Goal: Task Accomplishment & Management: Manage account settings

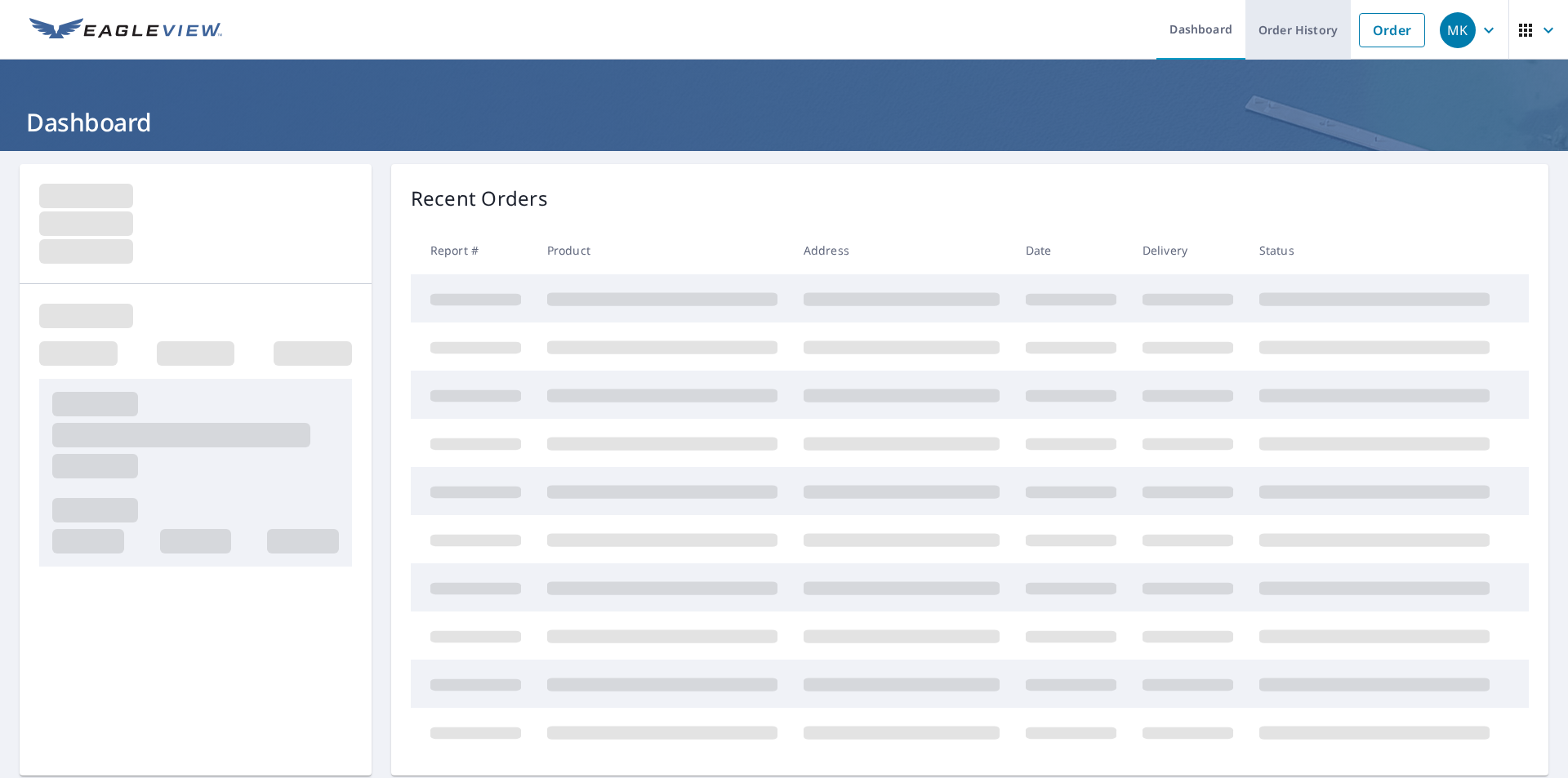
click at [1292, 28] on link "Order History" at bounding box center [1298, 29] width 105 height 59
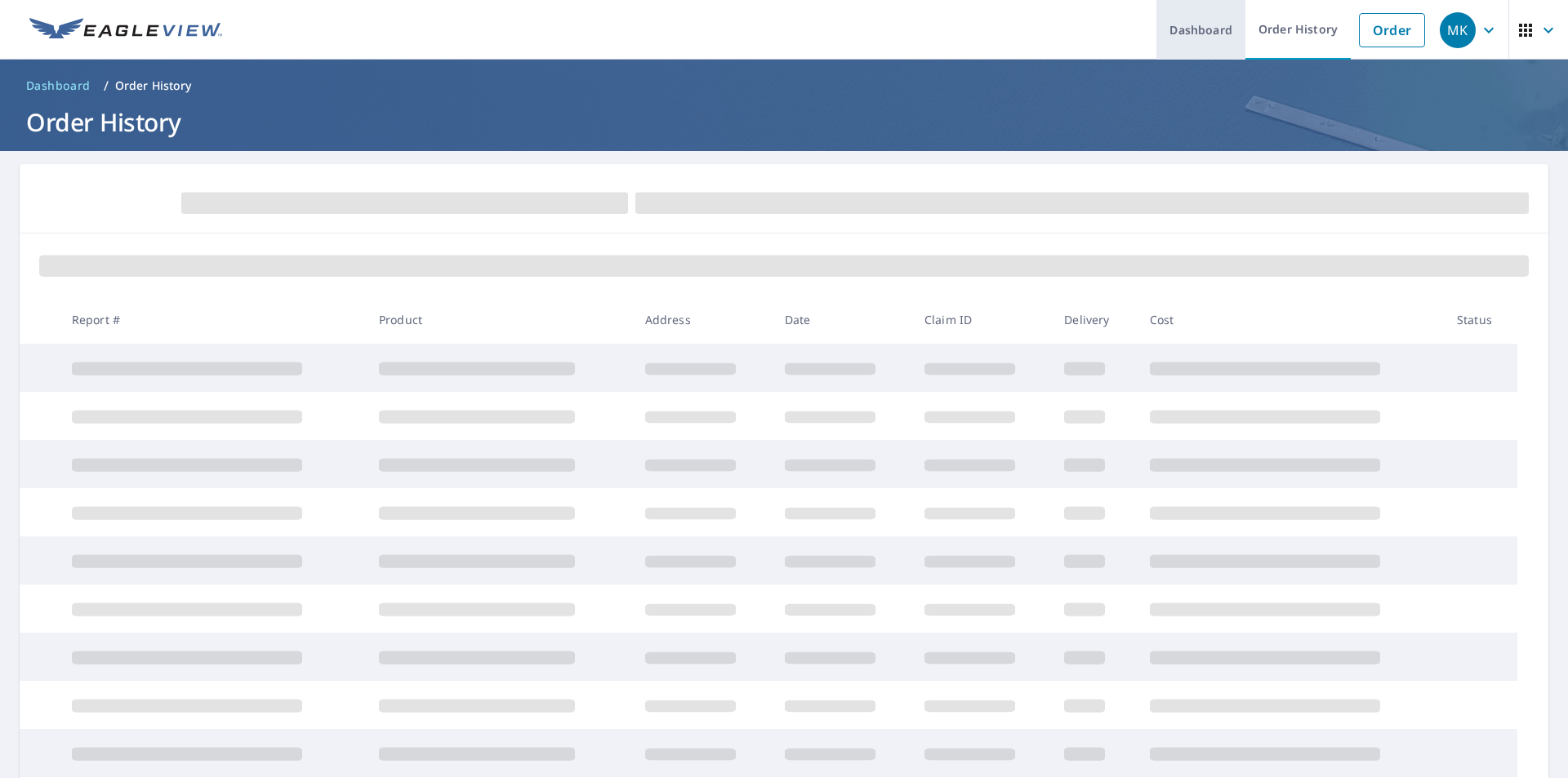
click at [1203, 30] on link "Dashboard" at bounding box center [1200, 29] width 89 height 59
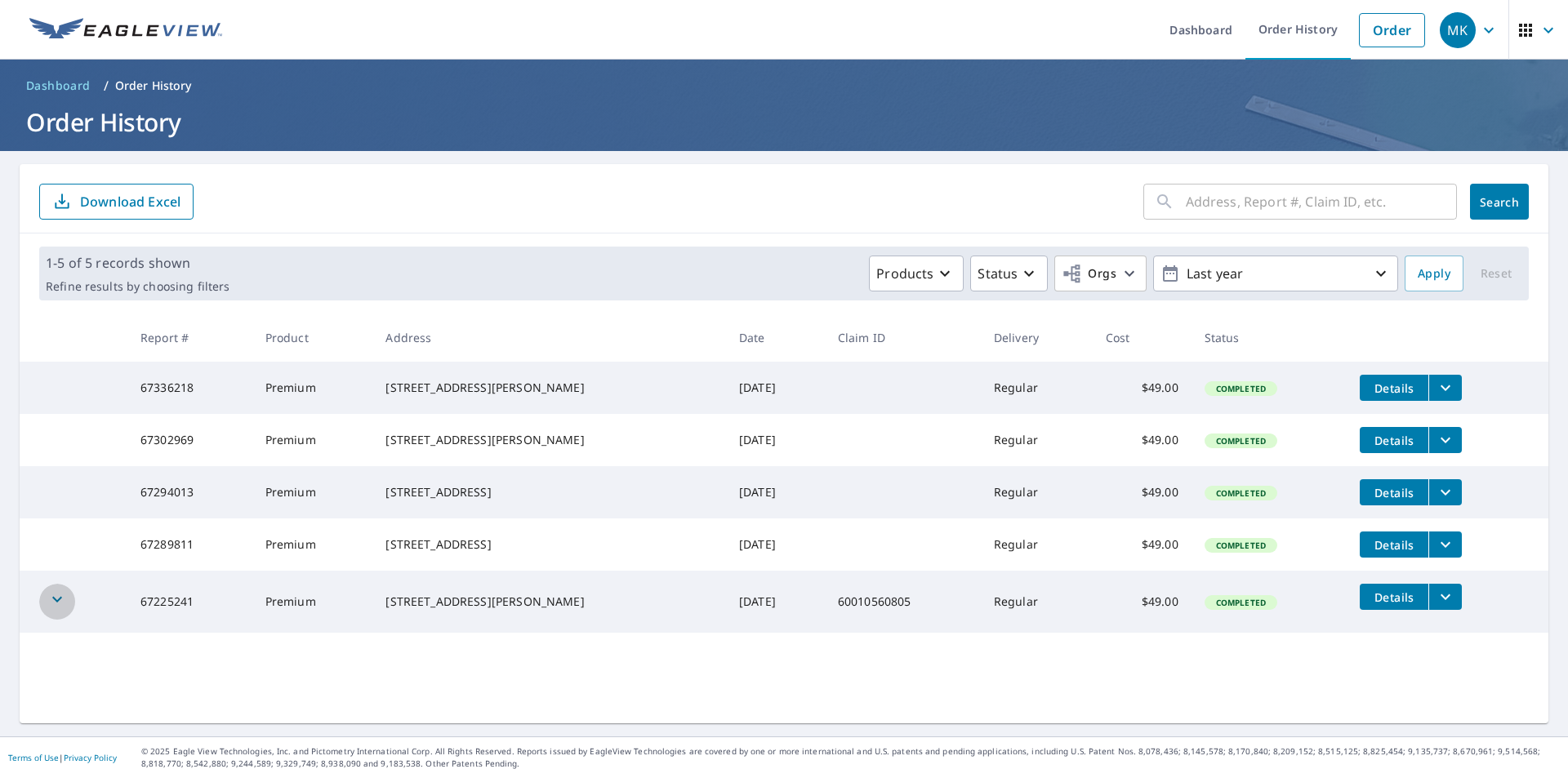
click at [54, 609] on icon "button" at bounding box center [56, 599] width 20 height 20
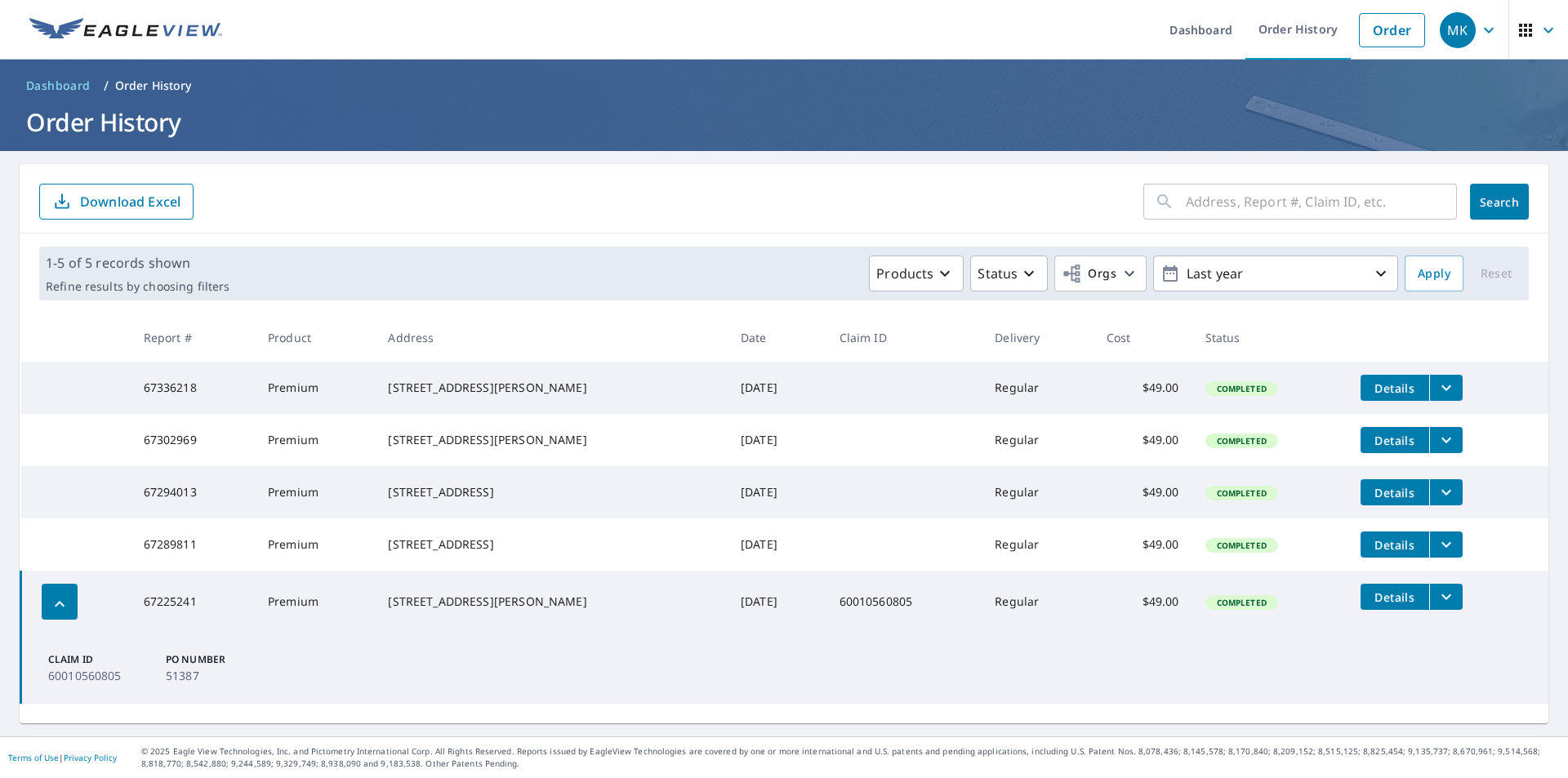
click at [155, 87] on p "Order History" at bounding box center [154, 85] width 77 height 16
click at [157, 84] on p "Order History" at bounding box center [154, 85] width 77 height 16
click at [1372, 269] on icon "button" at bounding box center [1380, 273] width 20 height 20
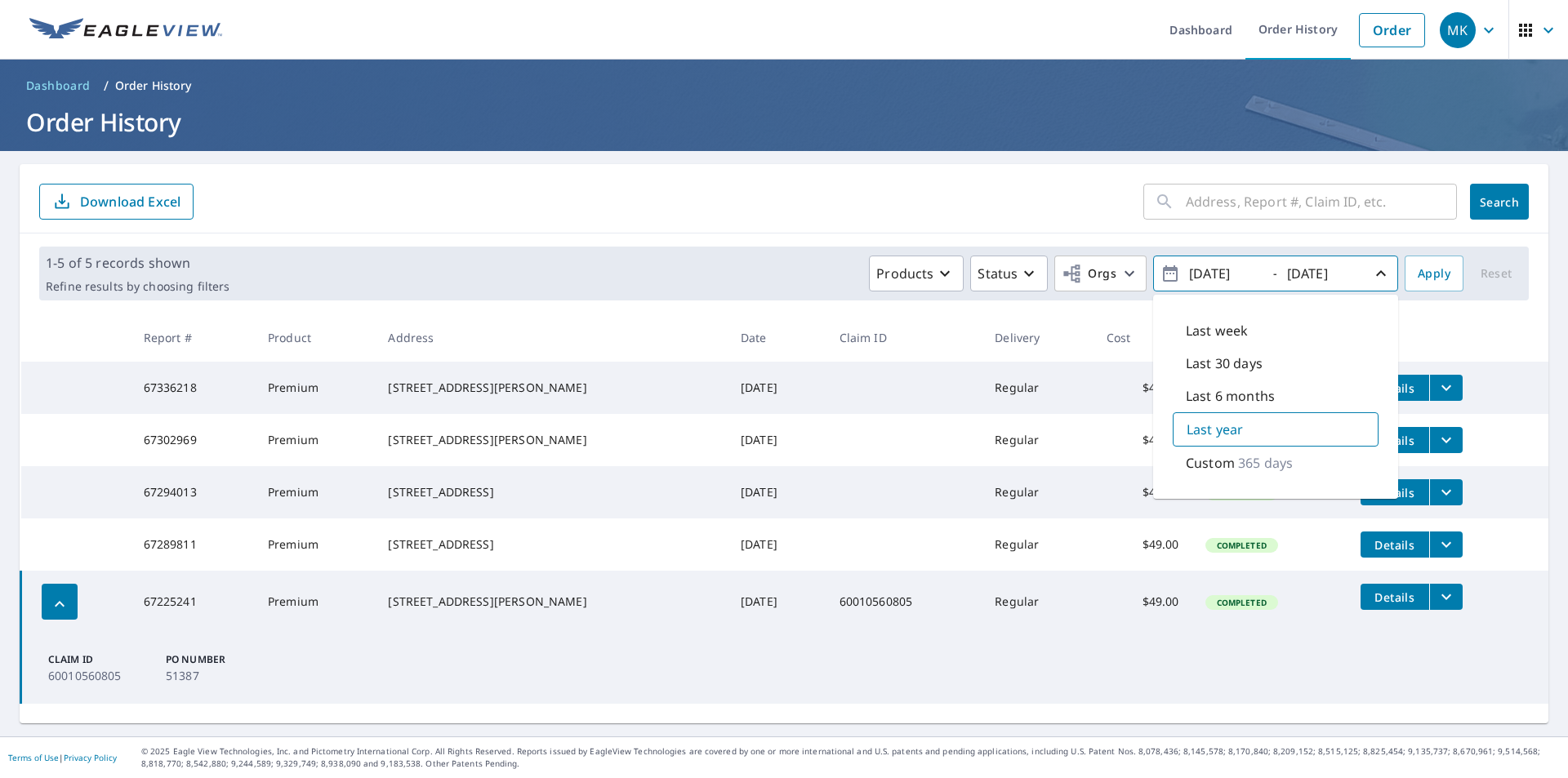
click at [1226, 366] on p "Last 30 days" at bounding box center [1224, 363] width 77 height 20
type input "[DATE]"
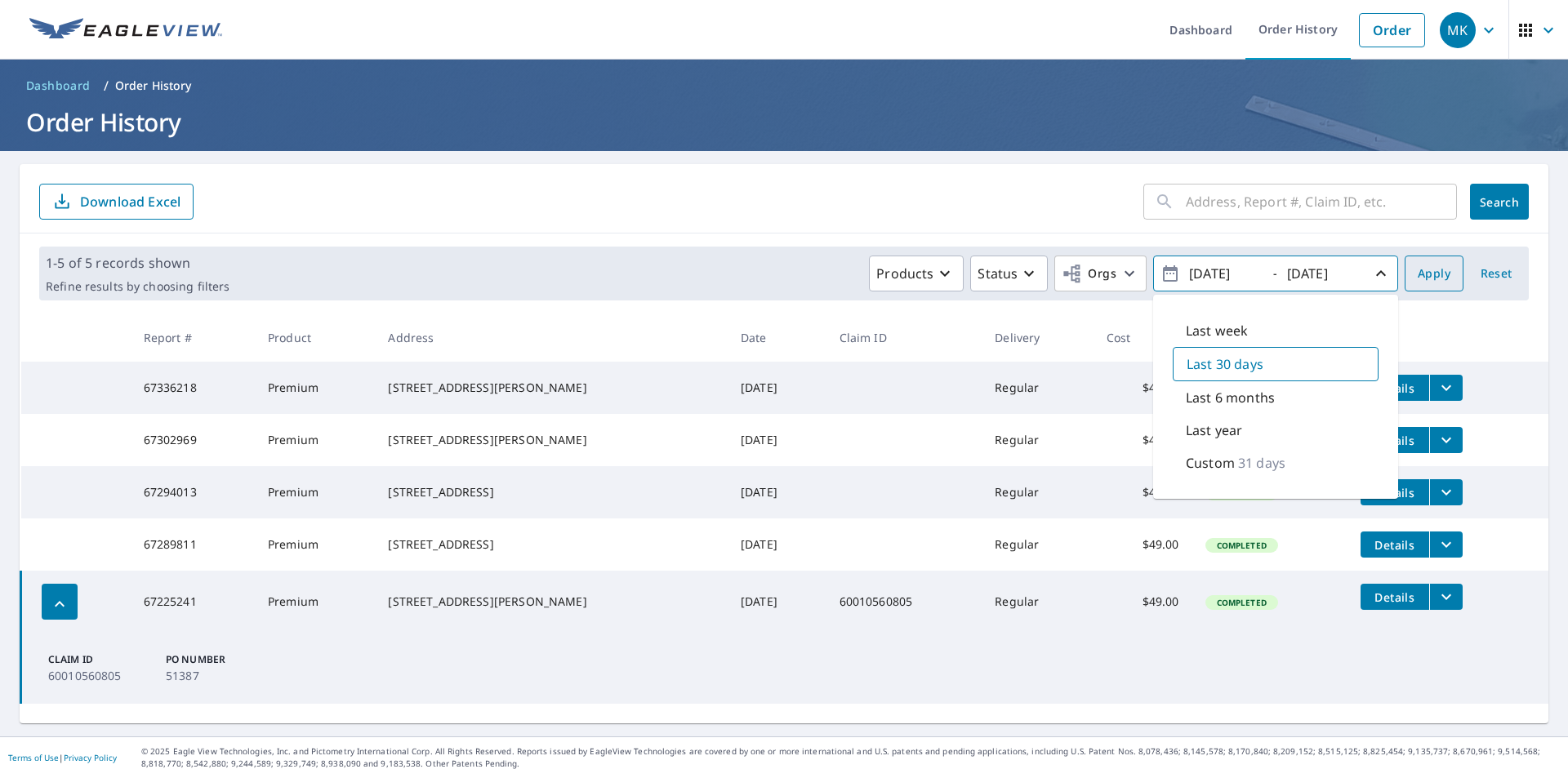
click at [1421, 273] on span "Apply" at bounding box center [1434, 274] width 33 height 21
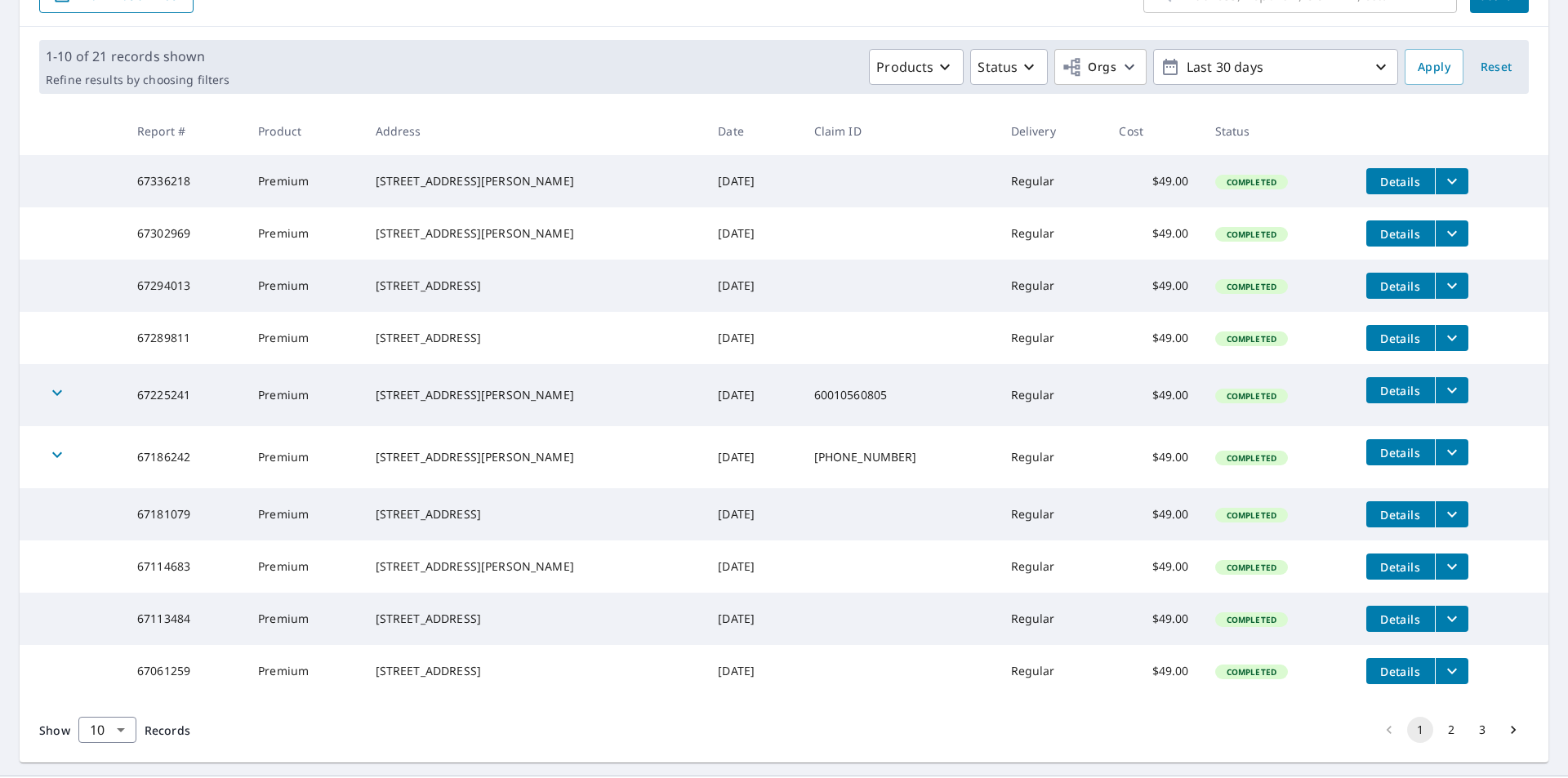
scroll to position [297, 0]
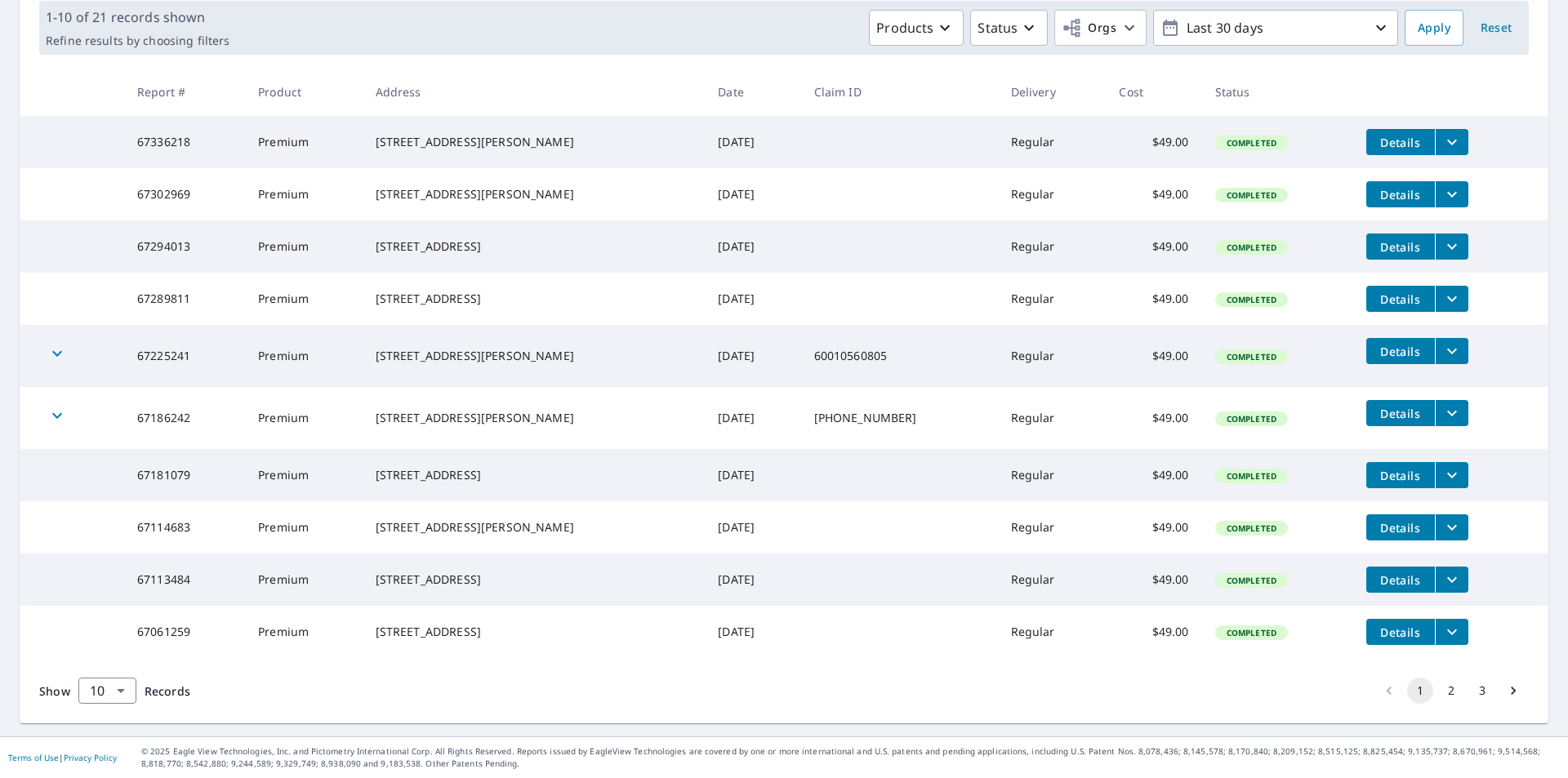
click at [1438, 692] on button "2" at bounding box center [1451, 691] width 26 height 26
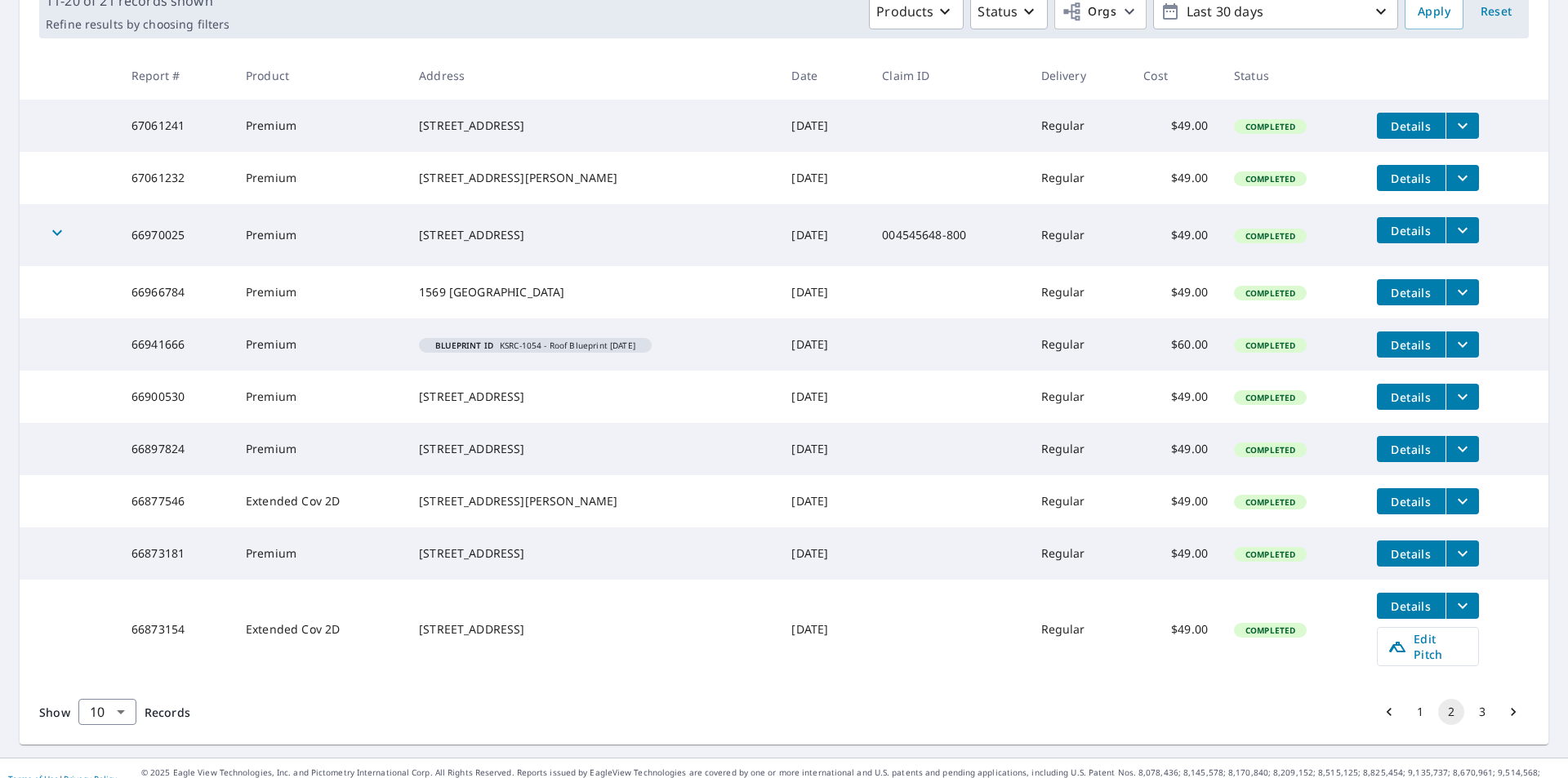
scroll to position [317, 0]
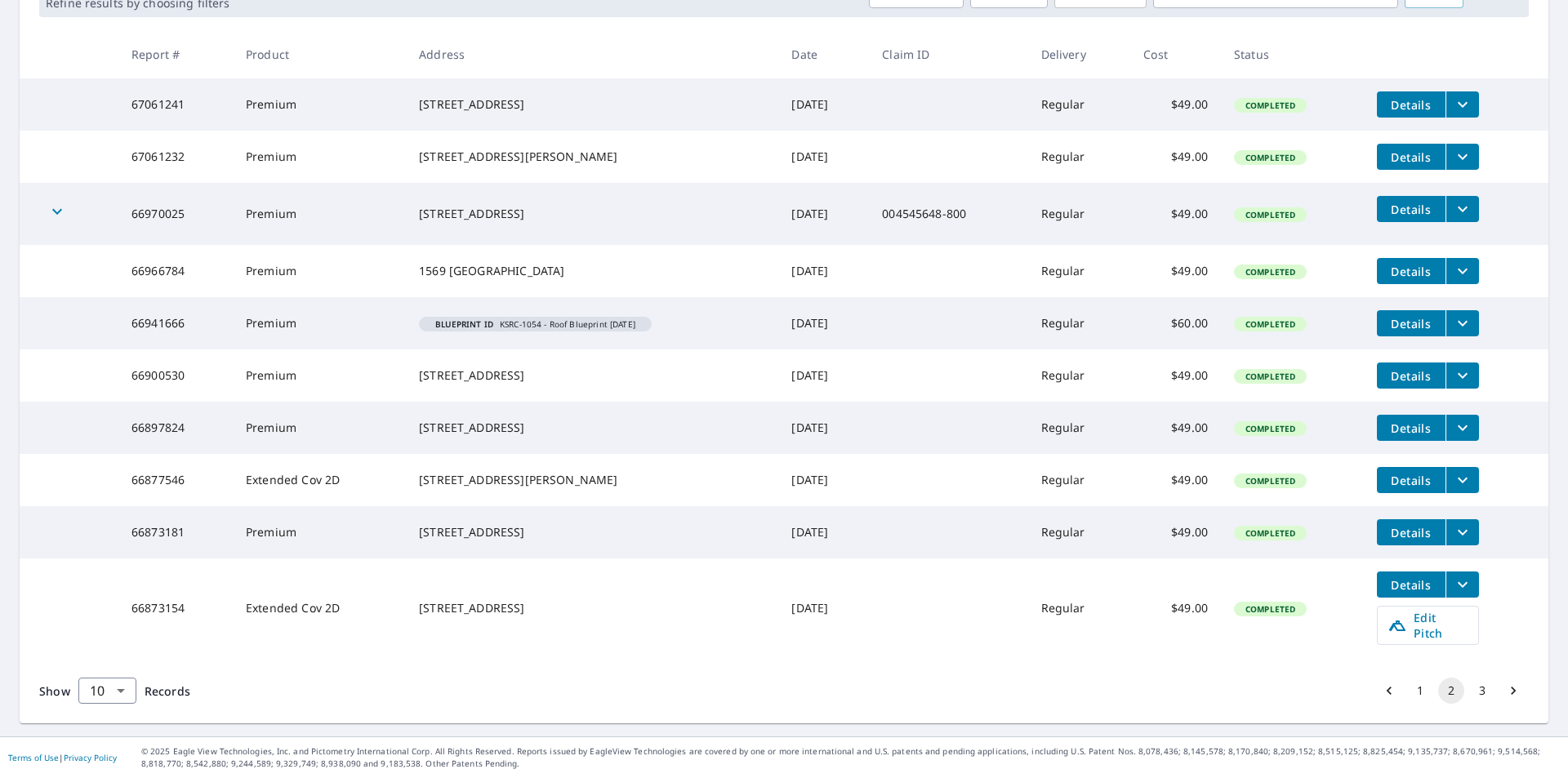
click at [1453, 313] on icon "filesDropdownBtn-66941666" at bounding box center [1462, 323] width 20 height 20
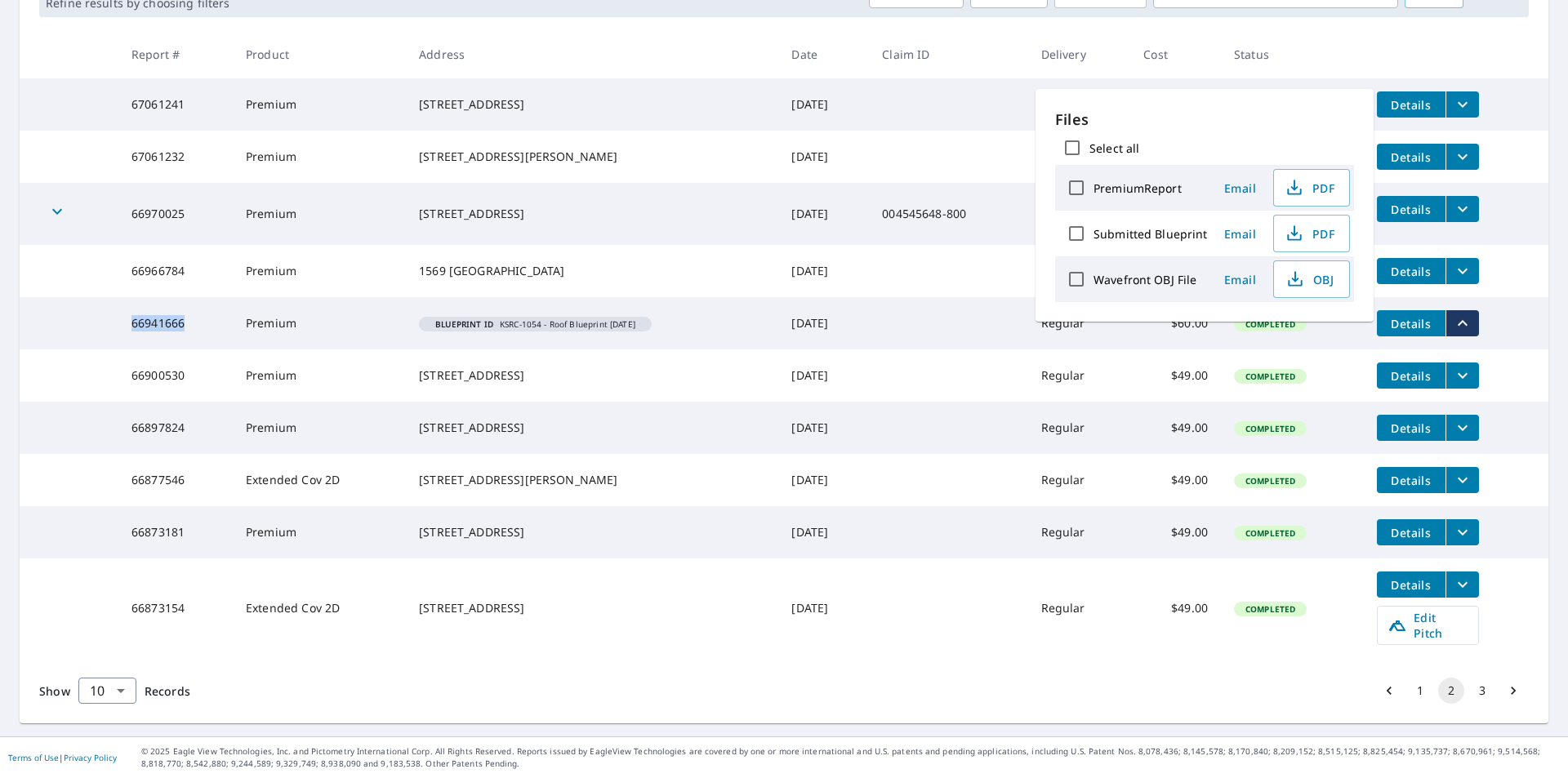
drag, startPoint x: 190, startPoint y: 307, endPoint x: 117, endPoint y: 307, distance: 73.0
click at [118, 307] on td "66941666" at bounding box center [176, 324] width 115 height 53
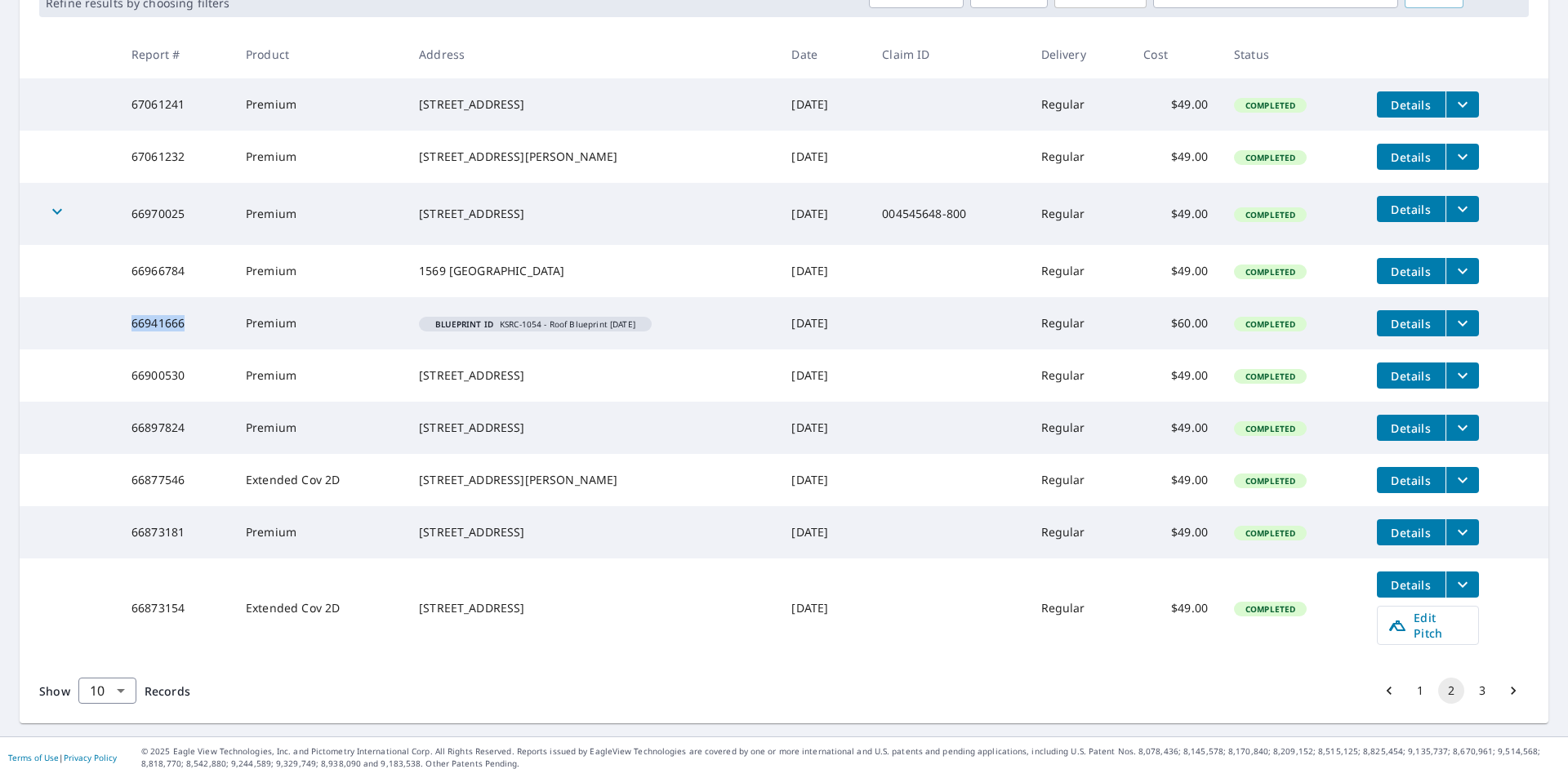
copy td "66941666"
click at [1463, 313] on icon "filesDropdownBtn-66941666" at bounding box center [1462, 323] width 20 height 20
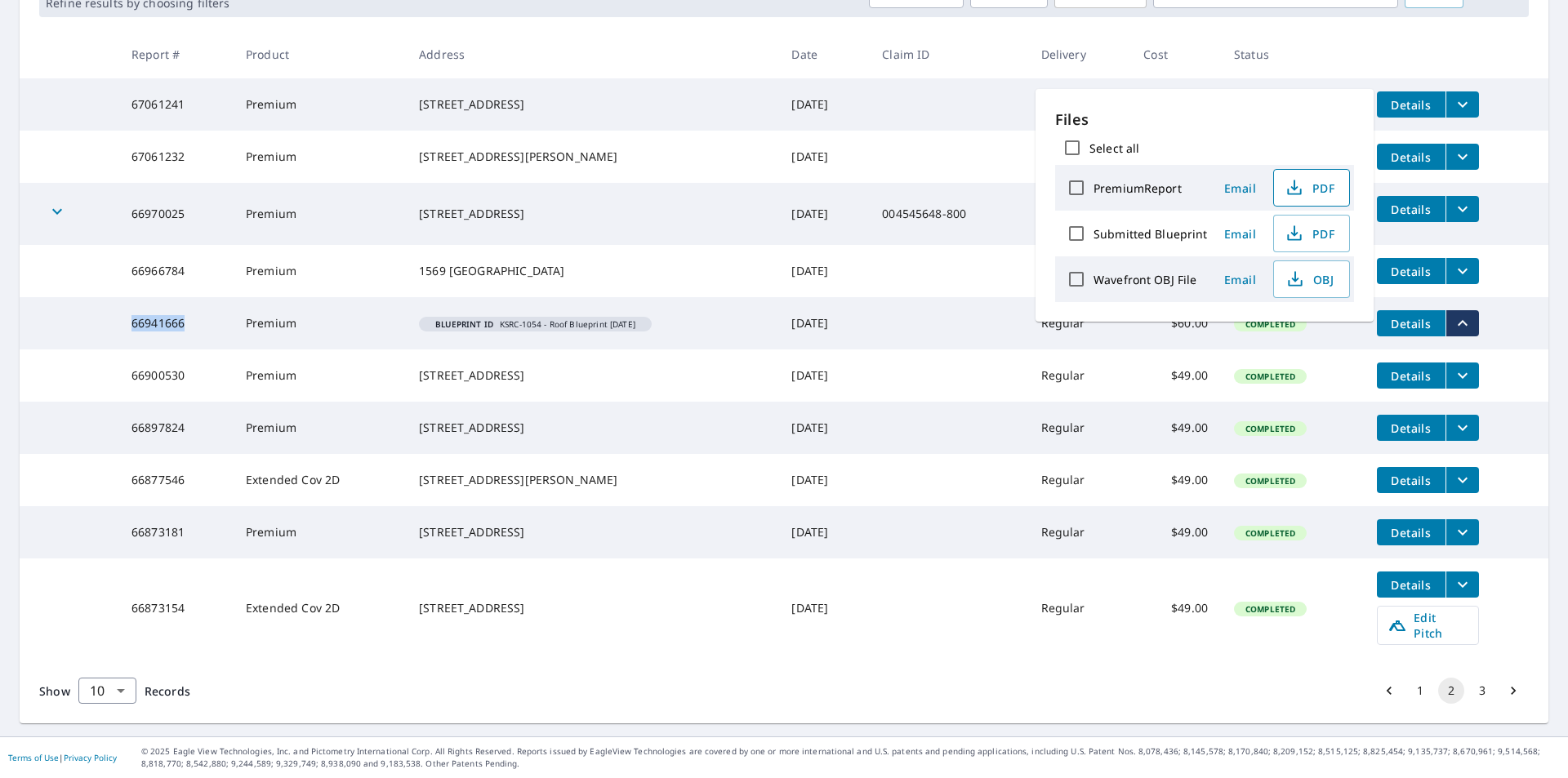
click at [1318, 189] on span "PDF" at bounding box center [1310, 188] width 53 height 20
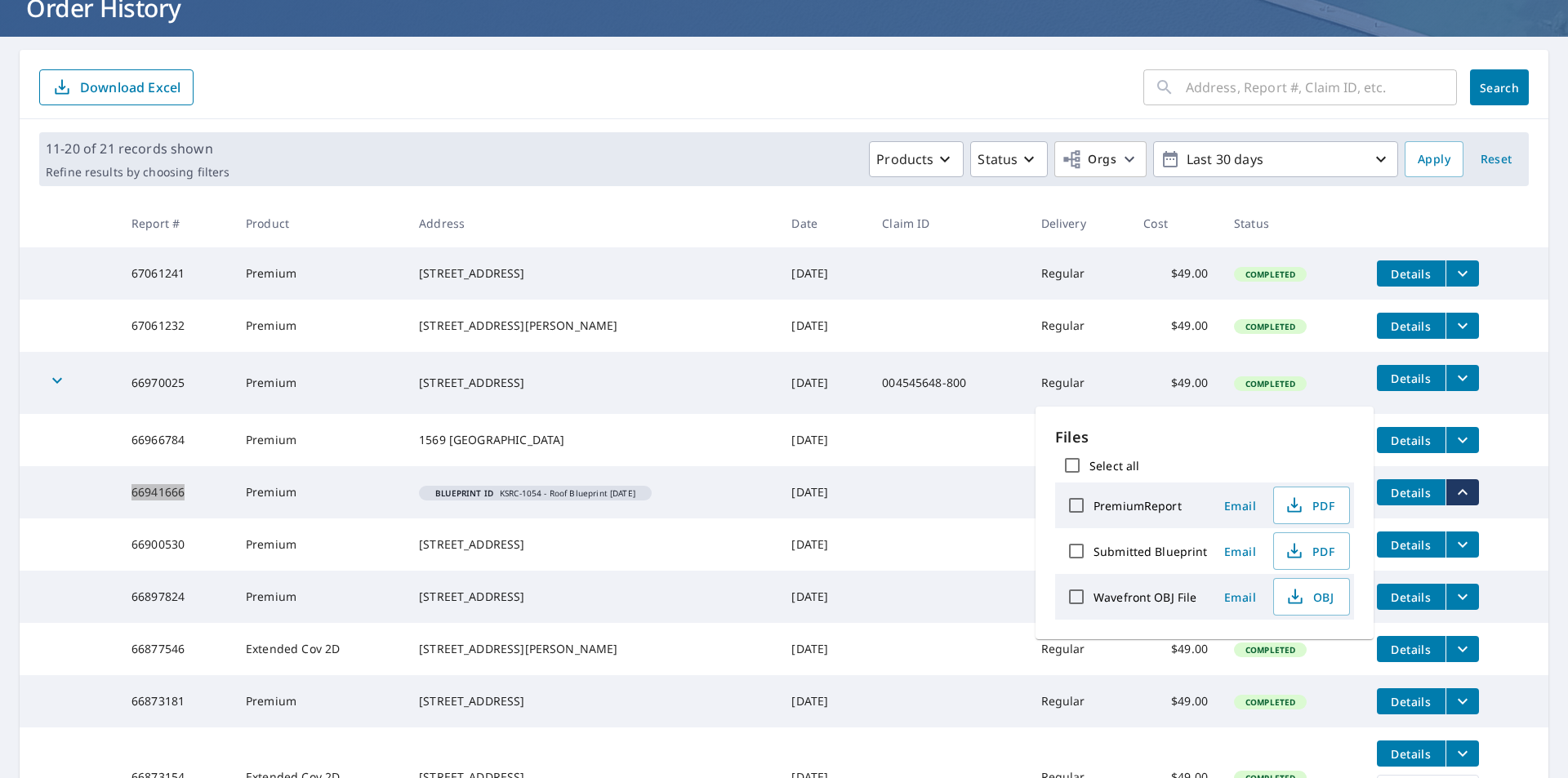
scroll to position [0, 0]
